Goal: Transaction & Acquisition: Obtain resource

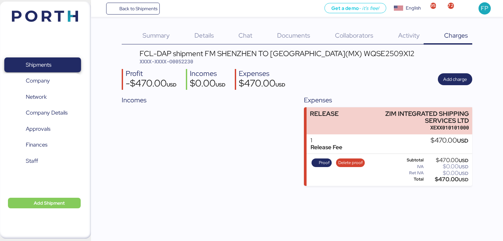
click at [67, 65] on span "Shipments" at bounding box center [42, 65] width 71 height 10
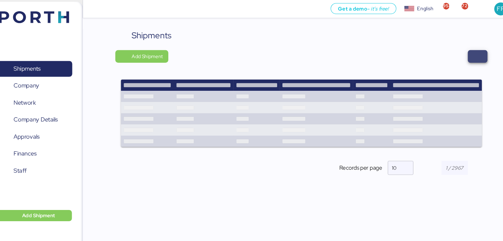
click at [464, 49] on span "button" at bounding box center [463, 53] width 8 height 9
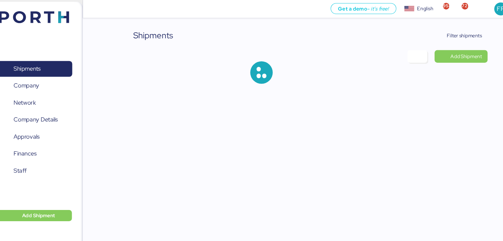
click at [452, 25] on div "Shipments Filter shipments Add Shipment" at bounding box center [251, 45] width 503 height 90
click at [450, 31] on span "Filter shipments" at bounding box center [450, 33] width 33 height 8
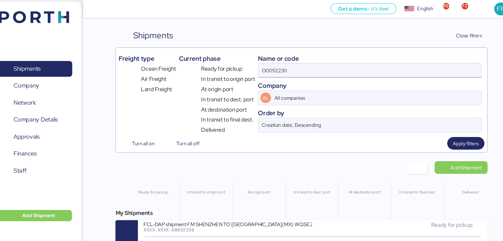
click at [285, 67] on input "O0052230" at bounding box center [361, 66] width 210 height 13
paste input "8"
type input "O0052238"
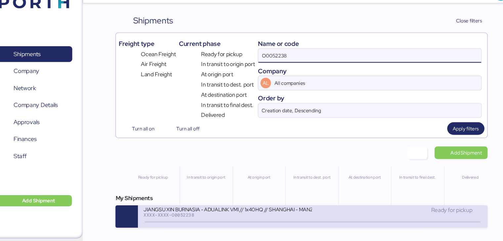
click at [265, 216] on div "XXXX-XXXX-O0052238" at bounding box center [227, 216] width 159 height 5
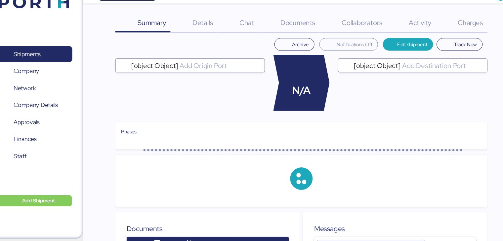
click at [452, 36] on span "Charges" at bounding box center [456, 35] width 24 height 9
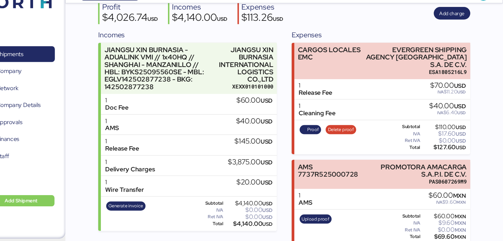
scroll to position [60, 0]
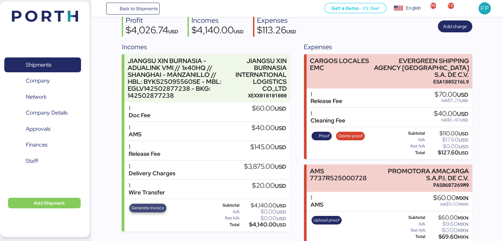
click at [135, 209] on span "Generate invoice" at bounding box center [147, 208] width 33 height 7
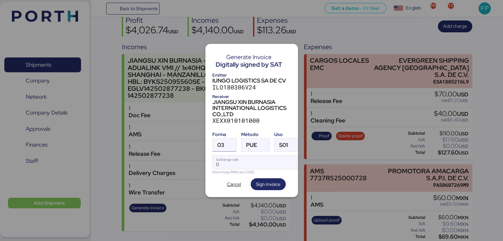
click at [224, 147] on div "03" at bounding box center [220, 145] width 7 height 13
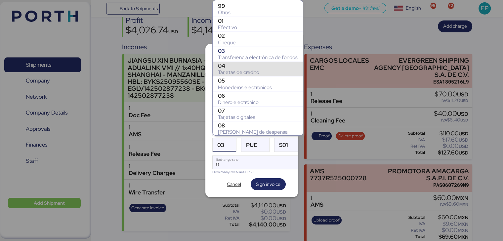
scroll to position [109, 0]
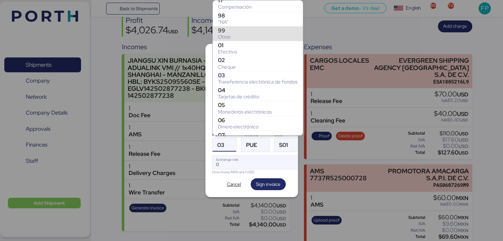
click at [236, 39] on div "Otros" at bounding box center [258, 37] width 80 height 7
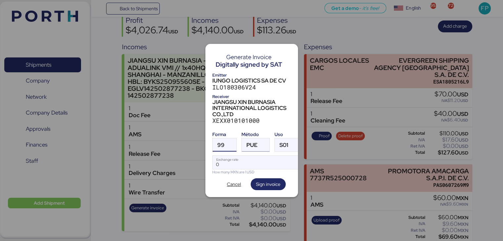
click at [248, 142] on span "PUE" at bounding box center [251, 145] width 11 height 6
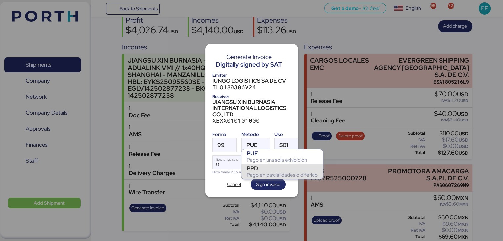
click at [258, 167] on div "PPD" at bounding box center [282, 168] width 71 height 7
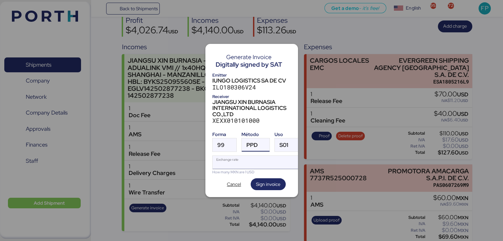
click at [242, 162] on input "Exchange rate" at bounding box center [257, 162] width 88 height 13
type input "0"
paste input "18.3855"
type input "18.3855"
click at [265, 180] on span "Sign invoice" at bounding box center [268, 184] width 24 height 8
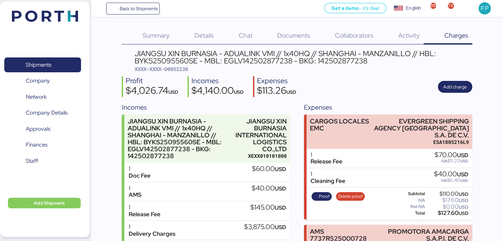
scroll to position [0, 0]
click at [186, 66] on span "XXXX-XXXX-O0052238" at bounding box center [162, 69] width 54 height 7
copy span "O0052238"
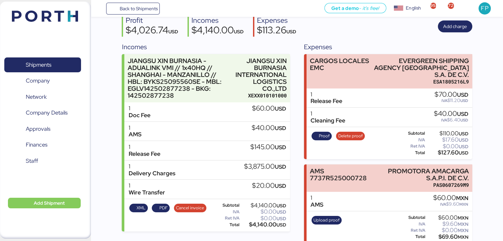
click at [251, 222] on div "$4,140.00 USD" at bounding box center [263, 224] width 45 height 5
copy div "4,140.00"
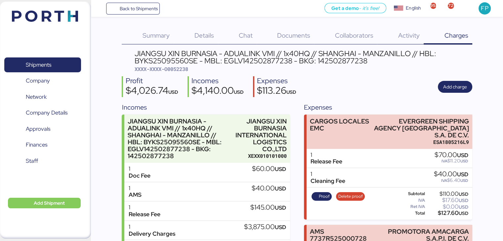
click at [243, 63] on div "JIANGSU XIN BURNASIA - ADUALINK VMI // 1x40HQ // SHANGHAI - MANZANILLO // HBL: …" at bounding box center [303, 57] width 337 height 15
copy div "EGLV142502877238"
click at [230, 66] on div "JIANGSU XIN BURNASIA - ADUALINK VMI // 1x40HQ // SHANGHAI - MANZANILLO // HBL: …" at bounding box center [303, 61] width 337 height 23
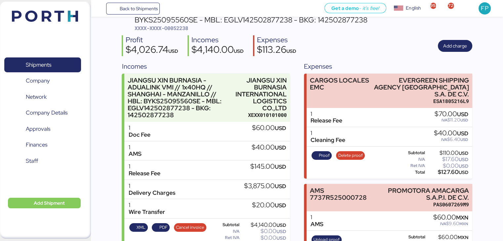
scroll to position [41, 0]
click at [178, 32] on div "JIANGSU XIN BURNASIA - ADUALINK VMI // 1x40HQ // SHANGHAI - MANZANILLO // HBL: …" at bounding box center [297, 136] width 350 height 254
click at [178, 31] on span "XXXX-XXXX-O0052238" at bounding box center [162, 28] width 54 height 7
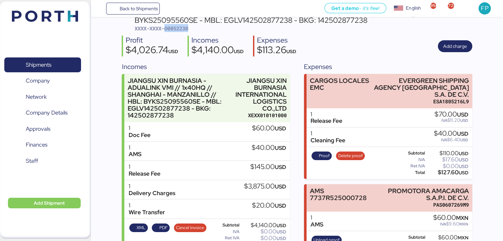
copy span "O0052238"
click at [41, 68] on span "Shipments" at bounding box center [38, 65] width 25 height 10
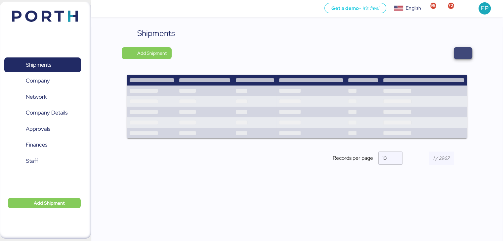
click at [462, 58] on span "button" at bounding box center [463, 53] width 19 height 12
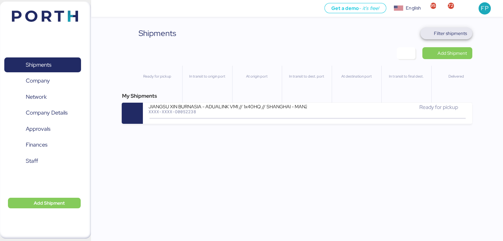
click at [444, 31] on span "Filter shipments" at bounding box center [450, 33] width 33 height 8
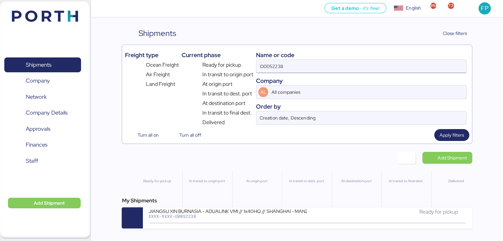
click at [274, 72] on input "O0052238" at bounding box center [361, 66] width 210 height 13
paste input "A0052252"
type input "A0052252"
click at [234, 208] on div "My Shipments LOXSON - PXI / PVG - NLU / MAWB: [PHONE_NUMBER] - HAWB: LXN2509089…" at bounding box center [297, 213] width 350 height 32
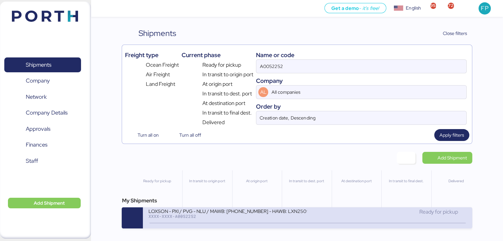
click at [237, 210] on div "LOXSON - PXI / PVG - NLU / MAWB: [PHONE_NUMBER] - HAWB: LXN25090898" at bounding box center [227, 211] width 159 height 6
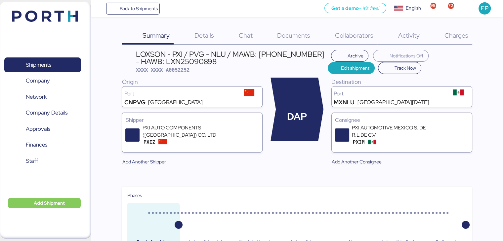
click at [448, 40] on div "Charges 0" at bounding box center [447, 35] width 49 height 17
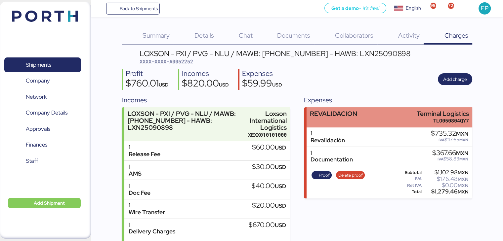
scroll to position [34, 0]
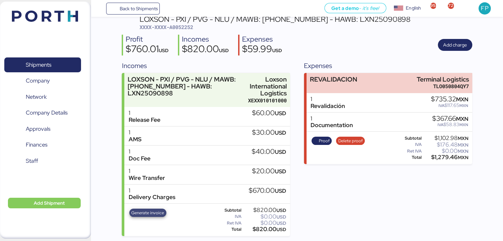
click at [144, 214] on span "Generate invoice" at bounding box center [147, 213] width 33 height 7
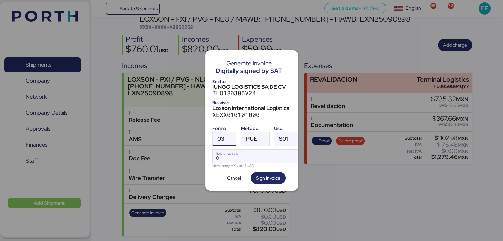
click at [230, 134] on div at bounding box center [230, 139] width 12 height 13
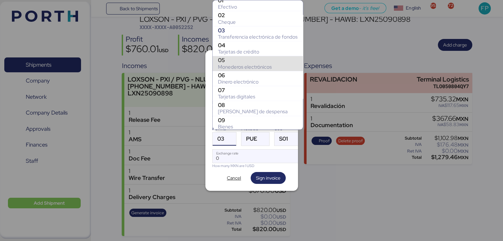
scroll to position [114, 0]
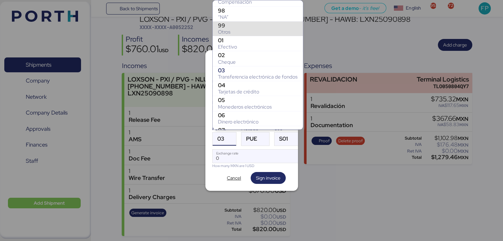
click at [225, 26] on div "99" at bounding box center [258, 25] width 80 height 7
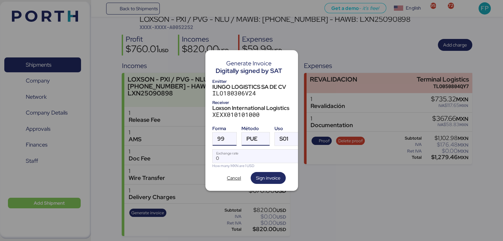
click at [247, 136] on span "PUE" at bounding box center [251, 139] width 11 height 6
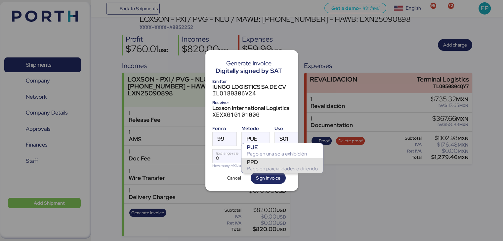
click at [262, 164] on div "PPD" at bounding box center [282, 162] width 71 height 7
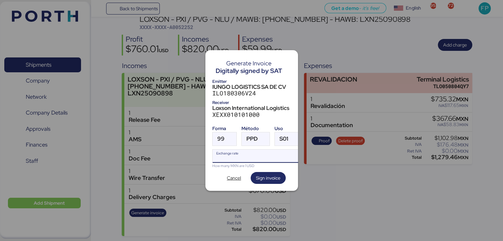
click at [233, 155] on input "Exchange rate" at bounding box center [257, 156] width 88 height 13
type input "0"
paste input "18.3855"
type input "18.3855"
click at [268, 174] on span "Sign invoice" at bounding box center [268, 178] width 24 height 8
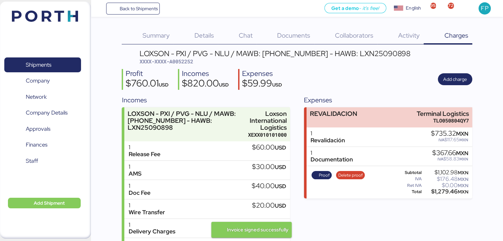
scroll to position [34, 0]
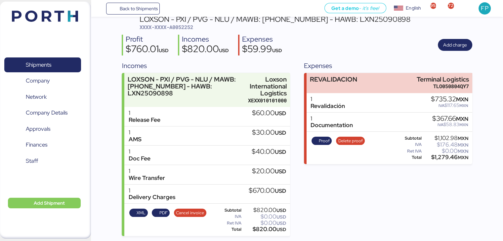
click at [179, 24] on span "XXXX-XXXX-A0052252" at bounding box center [167, 27] width 54 height 7
copy span "A0052252"
click at [260, 230] on div "$820.00 USD" at bounding box center [264, 229] width 43 height 5
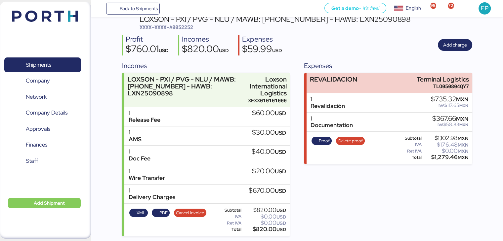
copy div "820.00"
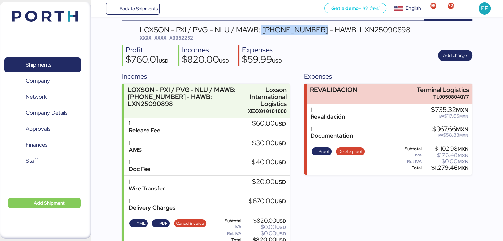
copy div "[PHONE_NUMBER]"
drag, startPoint x: 260, startPoint y: 30, endPoint x: 312, endPoint y: 26, distance: 51.7
click at [312, 26] on div "LOXSON - PXI / PVG - NLU / MAWB: [PHONE_NUMBER] - HAWB: LXN25090898" at bounding box center [275, 29] width 271 height 7
